Goal: Transaction & Acquisition: Purchase product/service

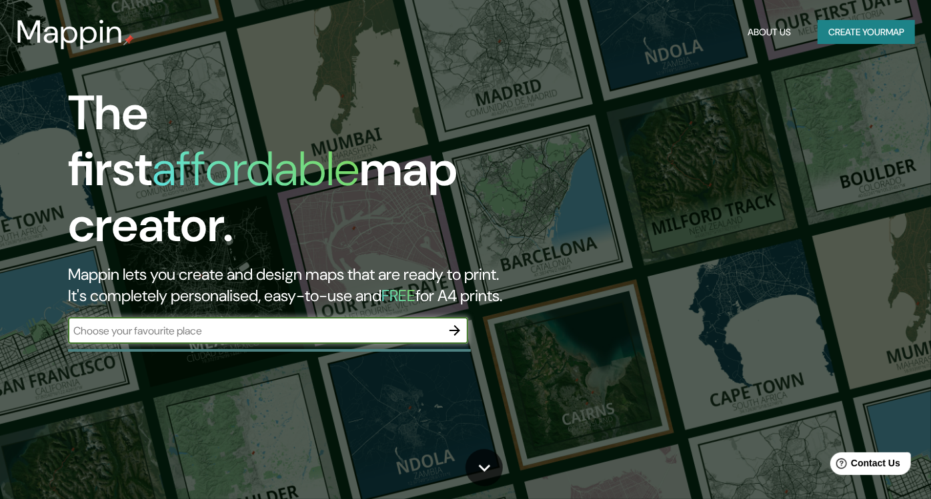
click at [840, 36] on button "Create your map" at bounding box center [866, 32] width 97 height 25
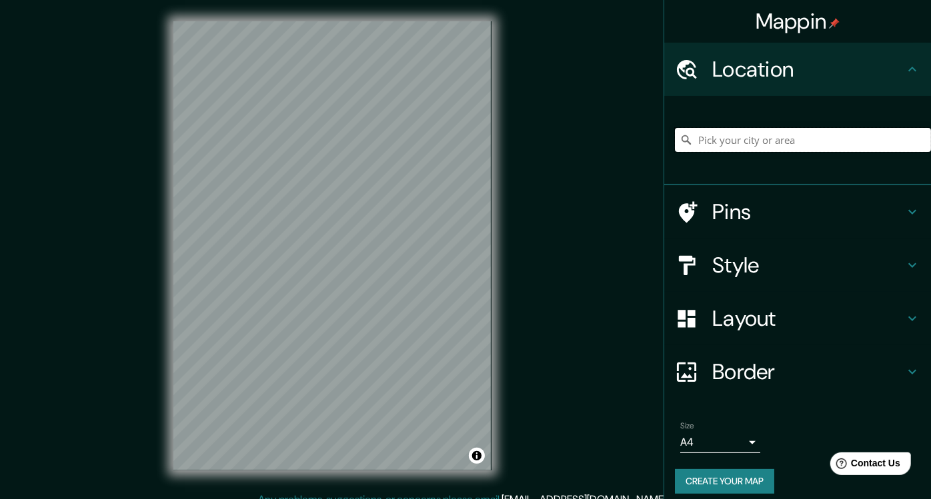
click at [760, 139] on input "Pick your city or area" at bounding box center [803, 140] width 256 height 24
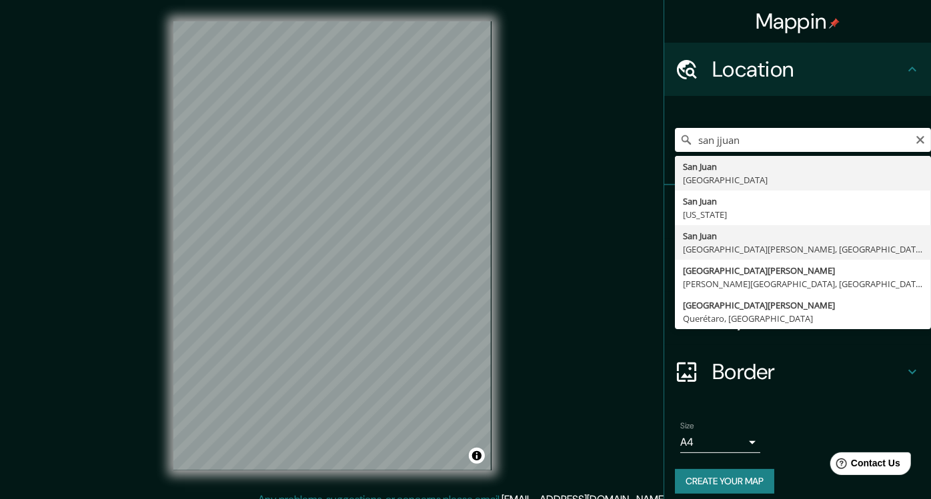
type input "[GEOGRAPHIC_DATA][PERSON_NAME], [GEOGRAPHIC_DATA][PERSON_NAME], [GEOGRAPHIC_DAT…"
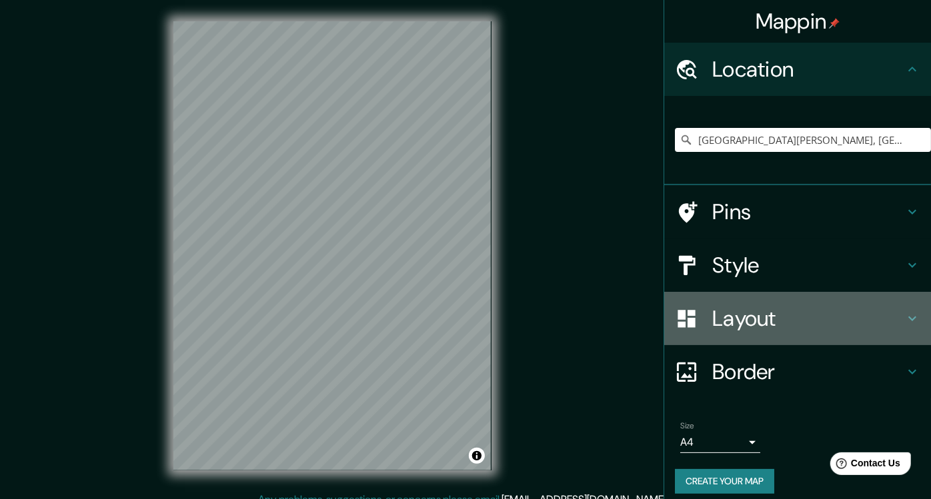
click at [887, 327] on h4 "Layout" at bounding box center [808, 318] width 192 height 27
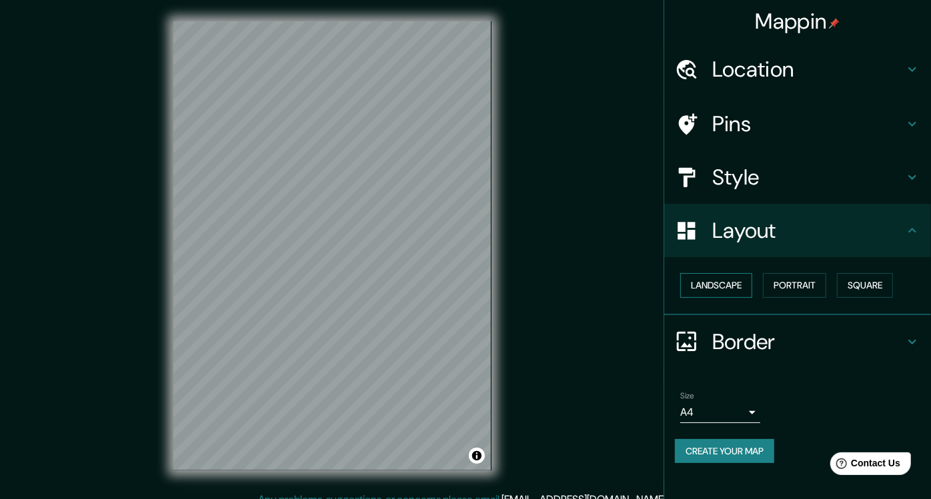
click at [730, 289] on button "Landscape" at bounding box center [716, 285] width 72 height 25
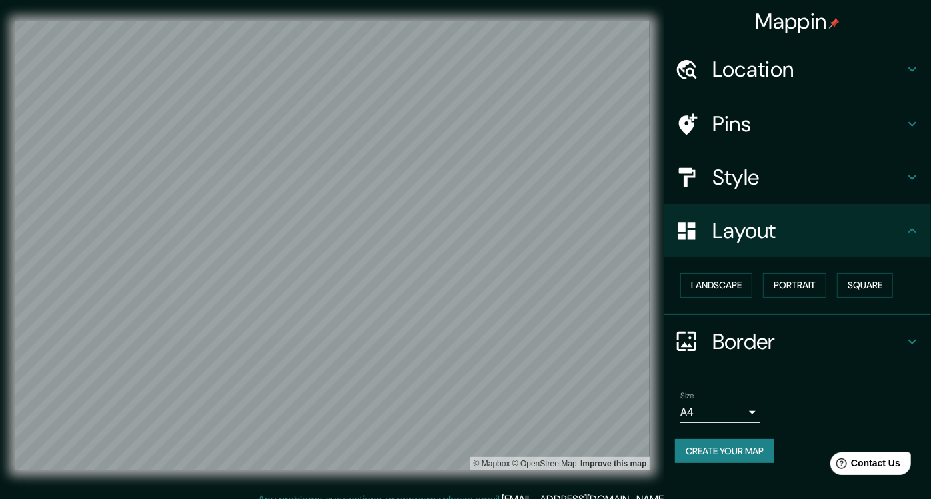
click at [792, 175] on h4 "Style" at bounding box center [808, 177] width 192 height 27
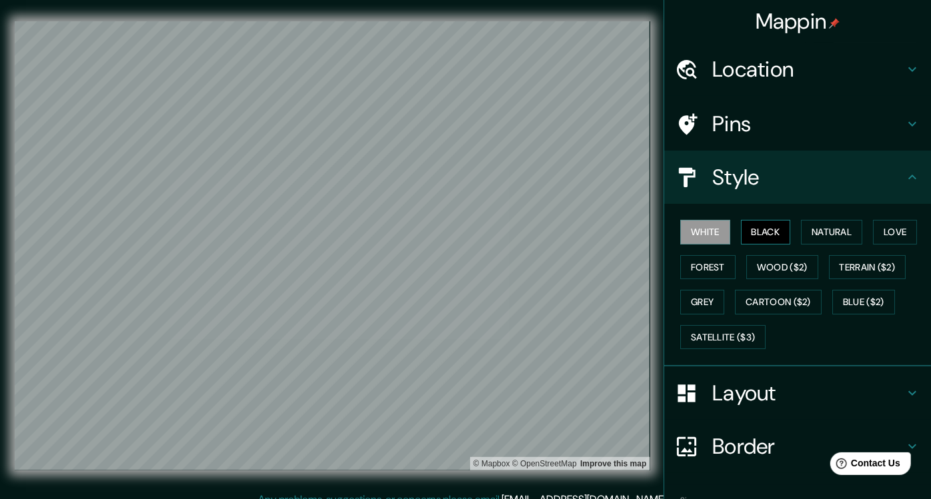
click at [763, 232] on button "Black" at bounding box center [766, 232] width 50 height 25
click at [823, 236] on button "Natural" at bounding box center [831, 232] width 61 height 25
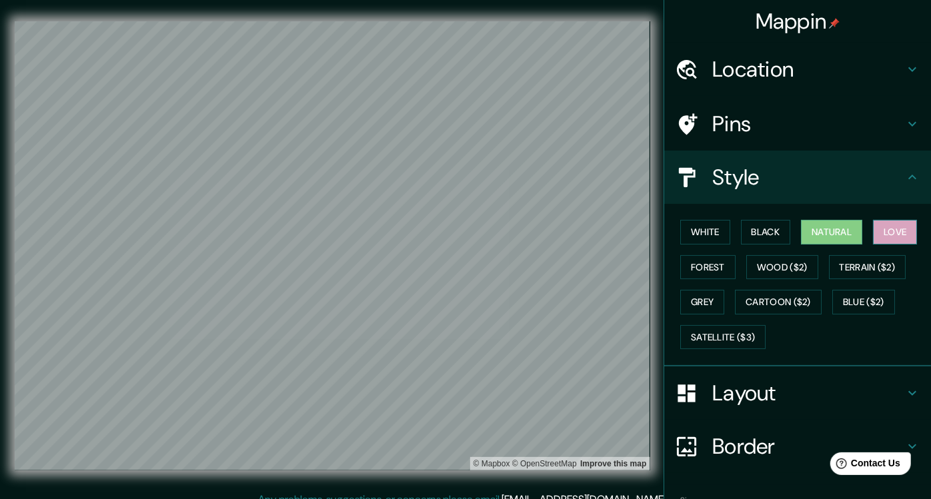
click at [908, 227] on button "Love" at bounding box center [895, 232] width 44 height 25
click at [698, 258] on button "Forest" at bounding box center [707, 267] width 55 height 25
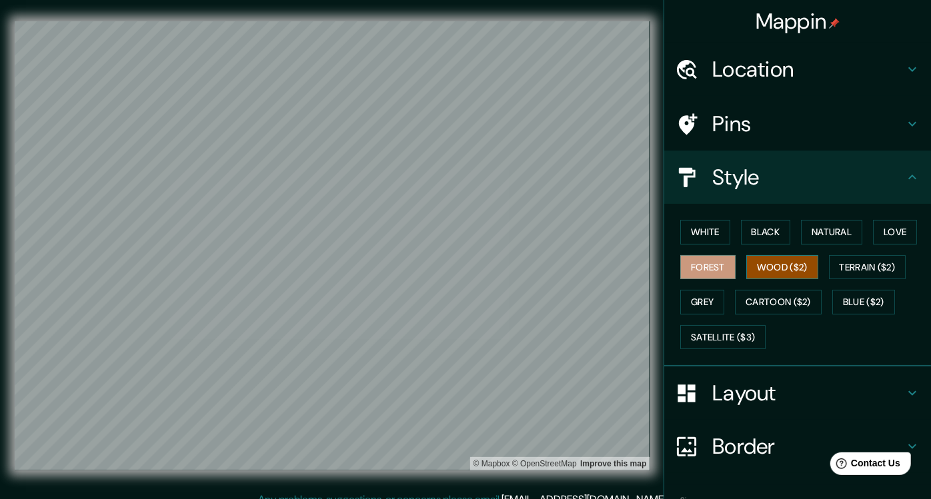
click at [758, 263] on button "Wood ($2)" at bounding box center [782, 267] width 72 height 25
click at [843, 268] on button "Terrain ($2)" at bounding box center [867, 267] width 77 height 25
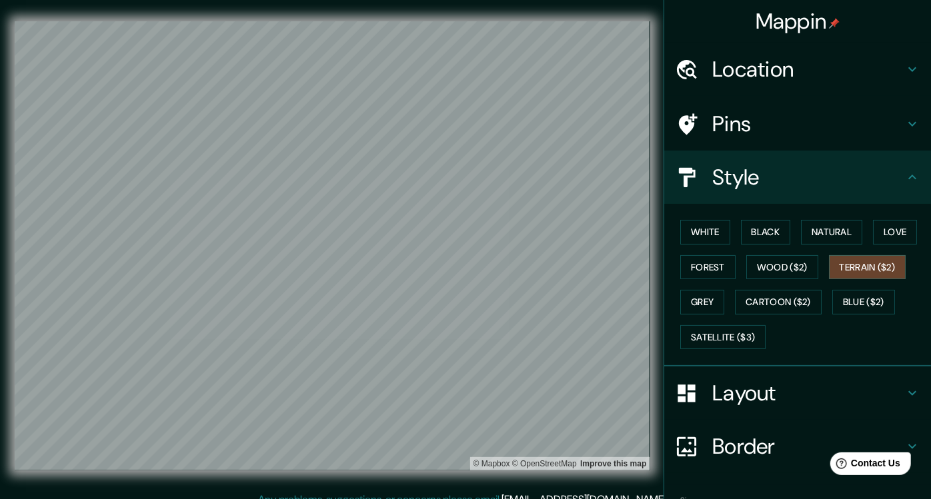
click at [716, 302] on div "White Black Natural Love Forest Wood ($2) Terrain ($2) Grey Cartoon ($2) Blue (…" at bounding box center [803, 285] width 256 height 140
click at [705, 312] on button "Grey" at bounding box center [702, 302] width 44 height 25
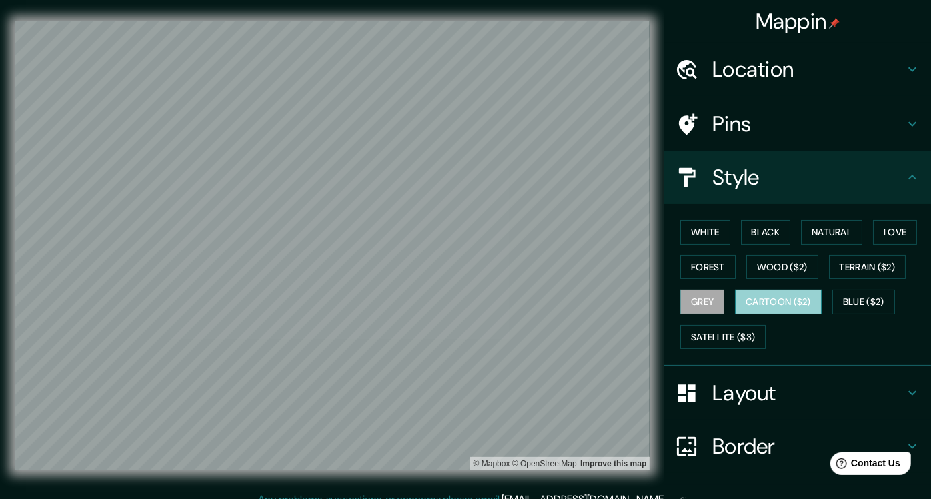
click at [750, 301] on button "Cartoon ($2)" at bounding box center [778, 302] width 87 height 25
click at [887, 307] on button "Blue ($2)" at bounding box center [863, 302] width 63 height 25
click at [801, 305] on button "Cartoon ($2)" at bounding box center [778, 302] width 87 height 25
click at [884, 233] on button "Love" at bounding box center [895, 232] width 44 height 25
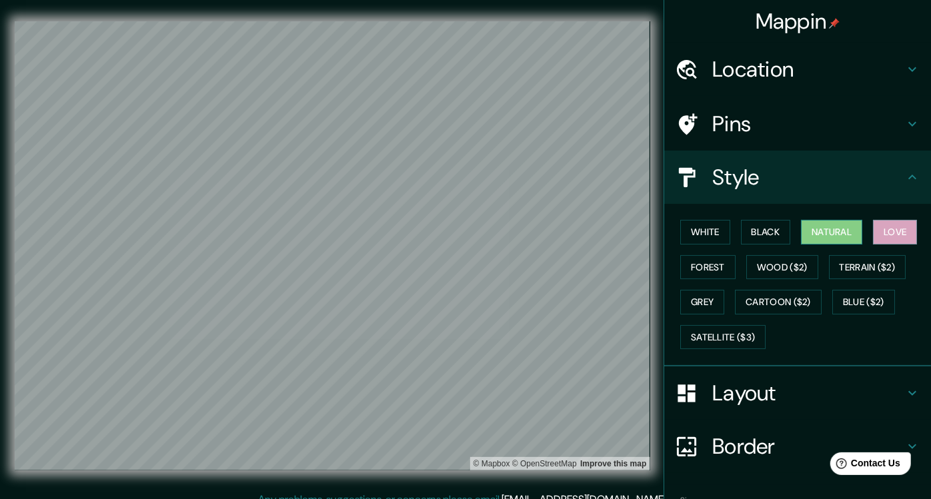
click at [821, 229] on button "Natural" at bounding box center [831, 232] width 61 height 25
click at [704, 234] on button "White" at bounding box center [705, 232] width 50 height 25
